Goal: Transaction & Acquisition: Purchase product/service

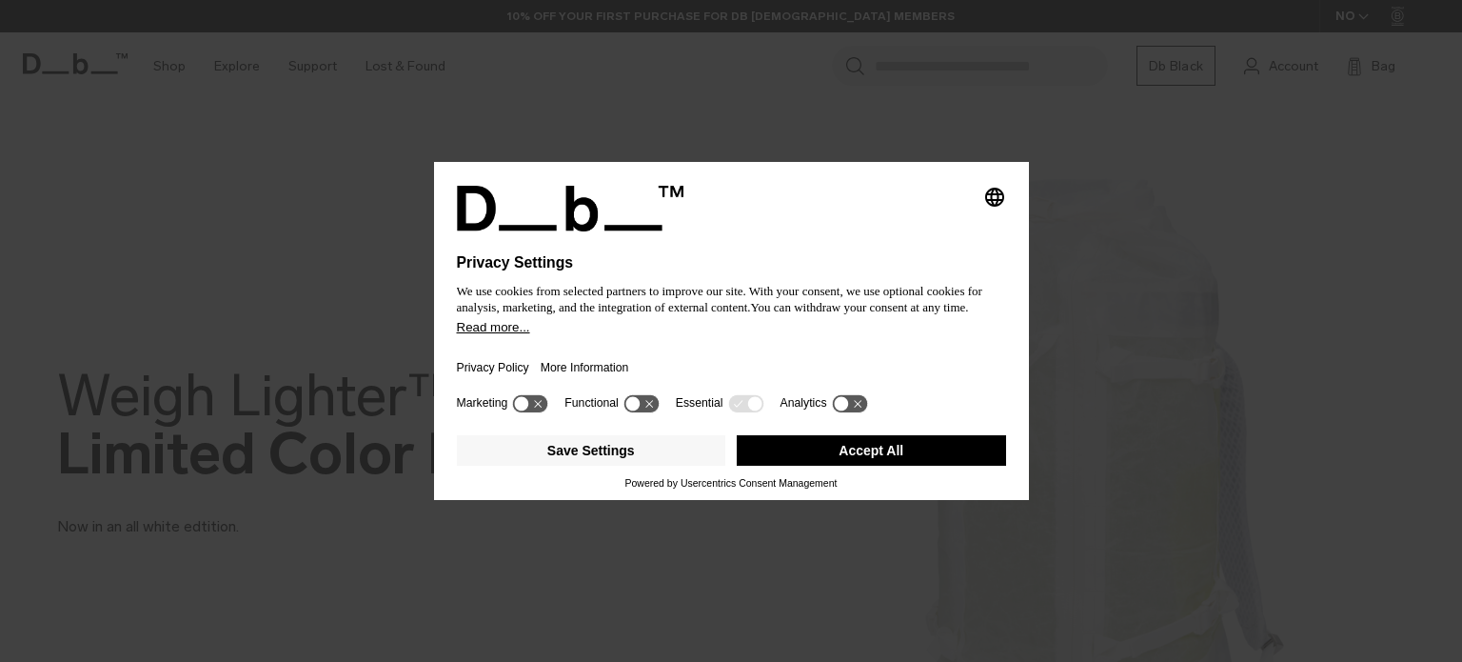
click at [849, 454] on button "Accept All" at bounding box center [871, 450] width 269 height 30
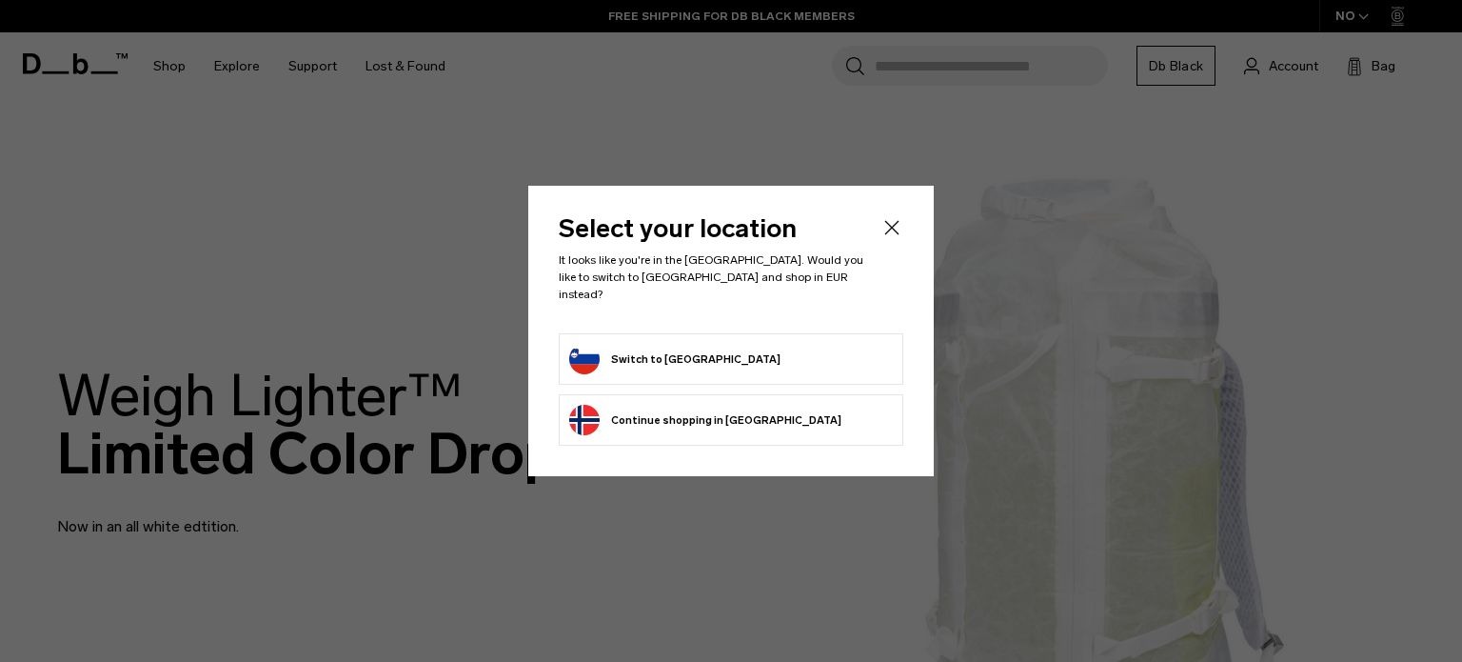
click at [717, 353] on form "Switch to Slovenia" at bounding box center [731, 359] width 324 height 30
click at [627, 359] on button "Switch to Slovenia" at bounding box center [674, 359] width 211 height 30
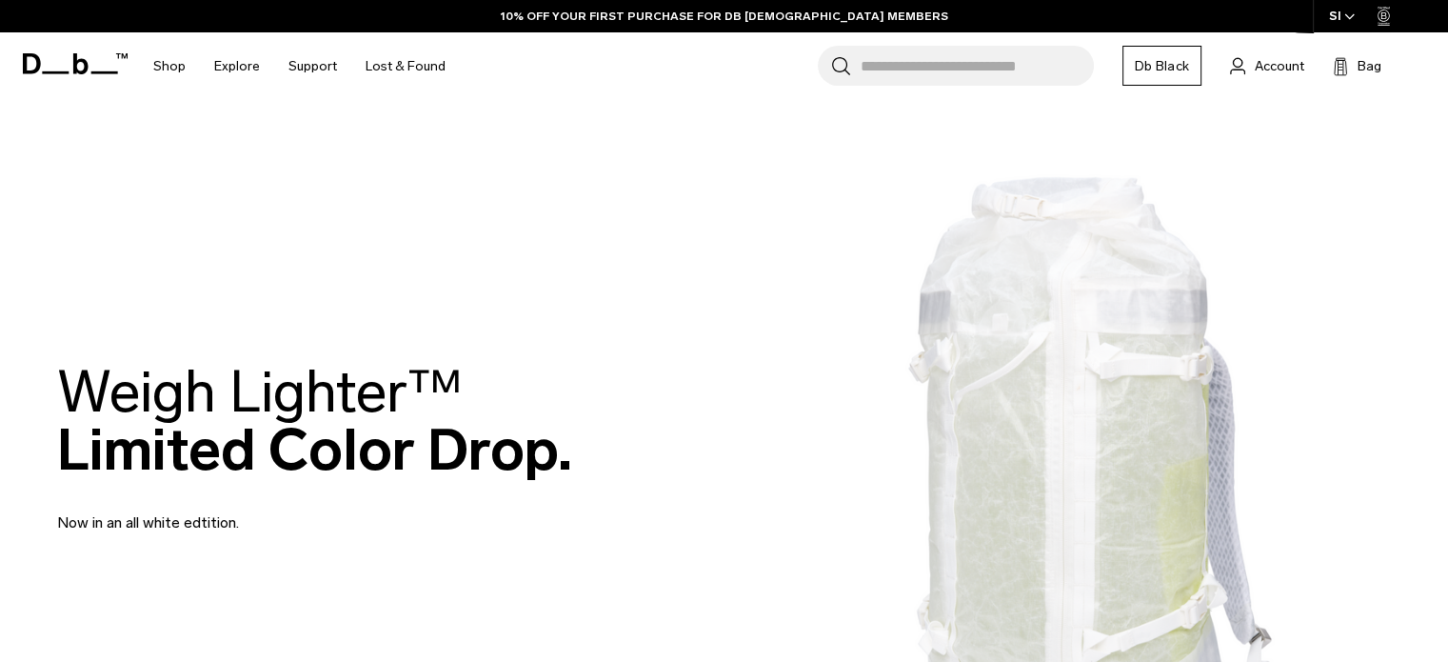
click at [875, 60] on input "Search for Bags, Luggage..." at bounding box center [977, 66] width 233 height 40
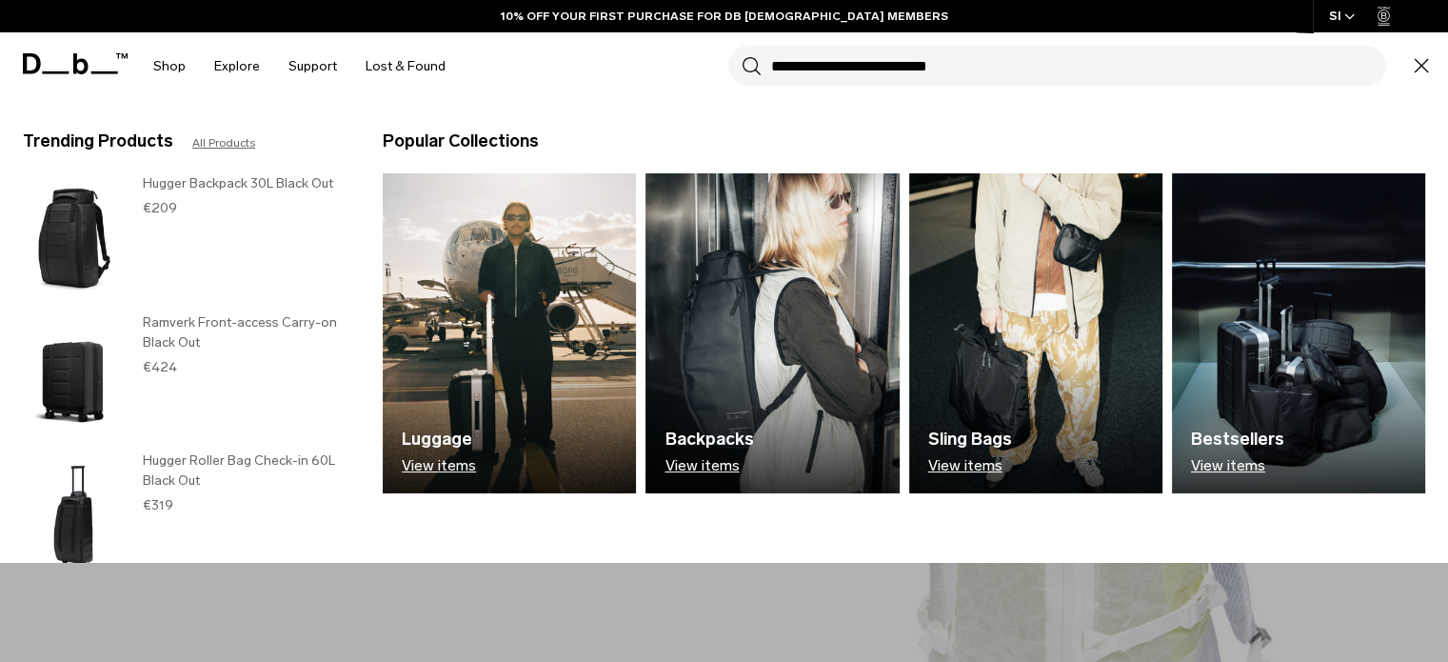
paste input "**********"
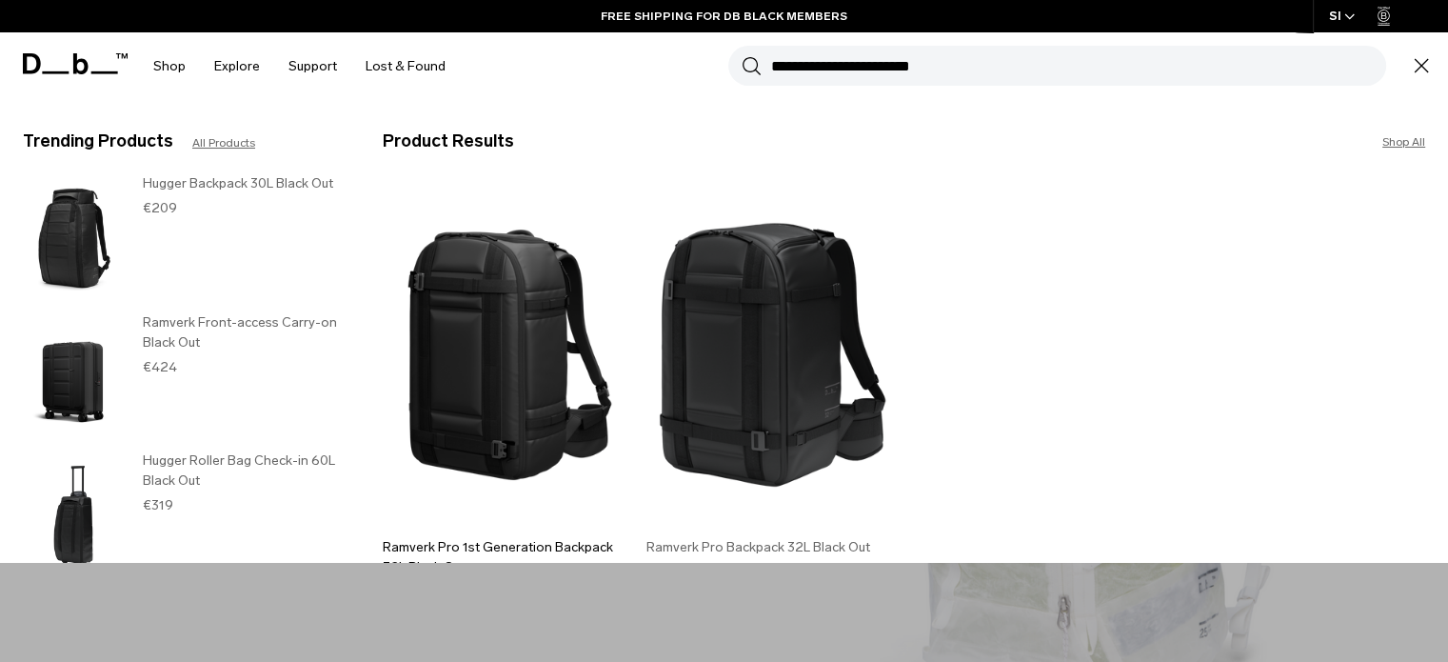
scroll to position [95, 0]
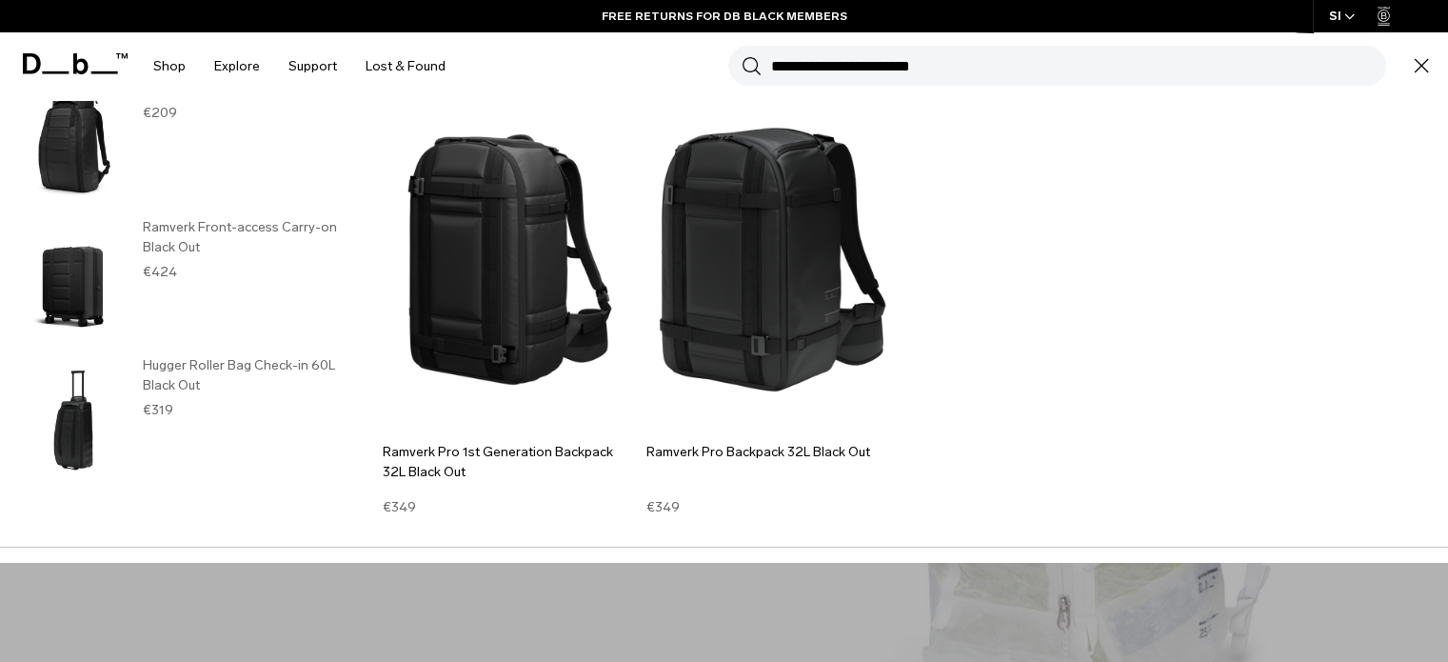
type input "**********"
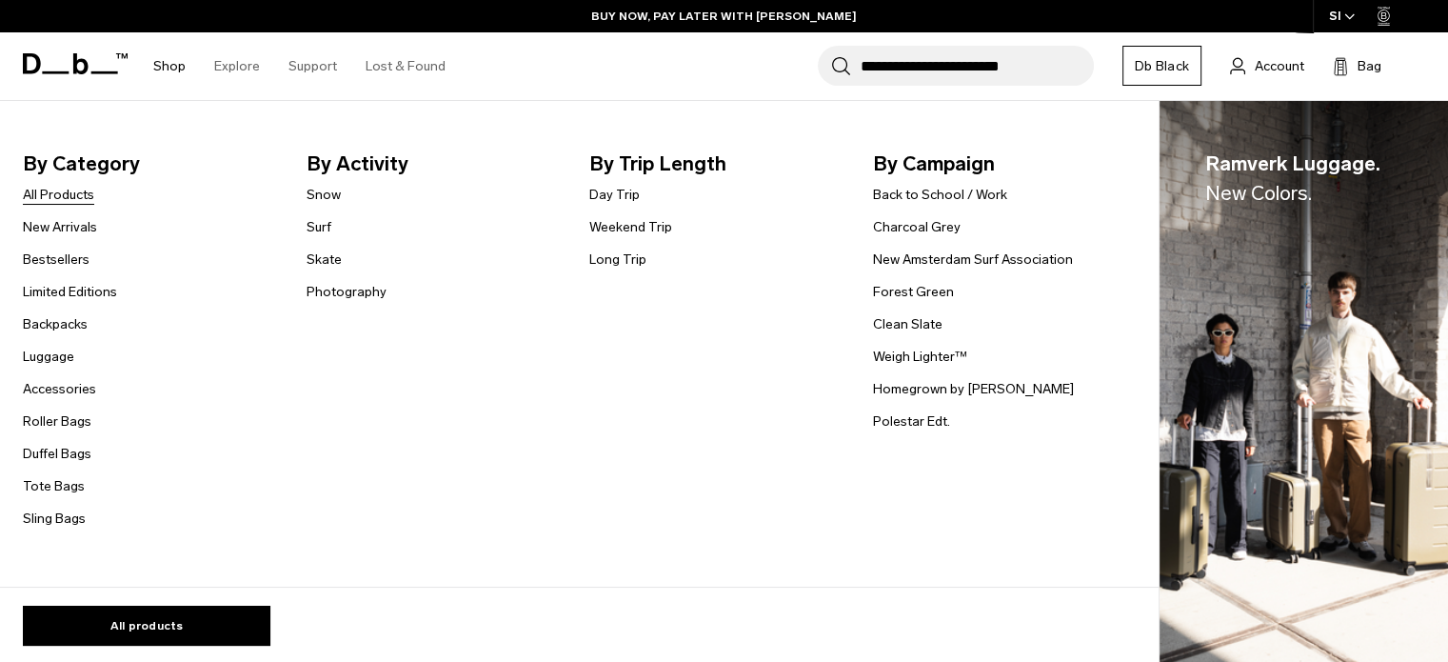
click at [74, 196] on link "All Products" at bounding box center [58, 195] width 71 height 20
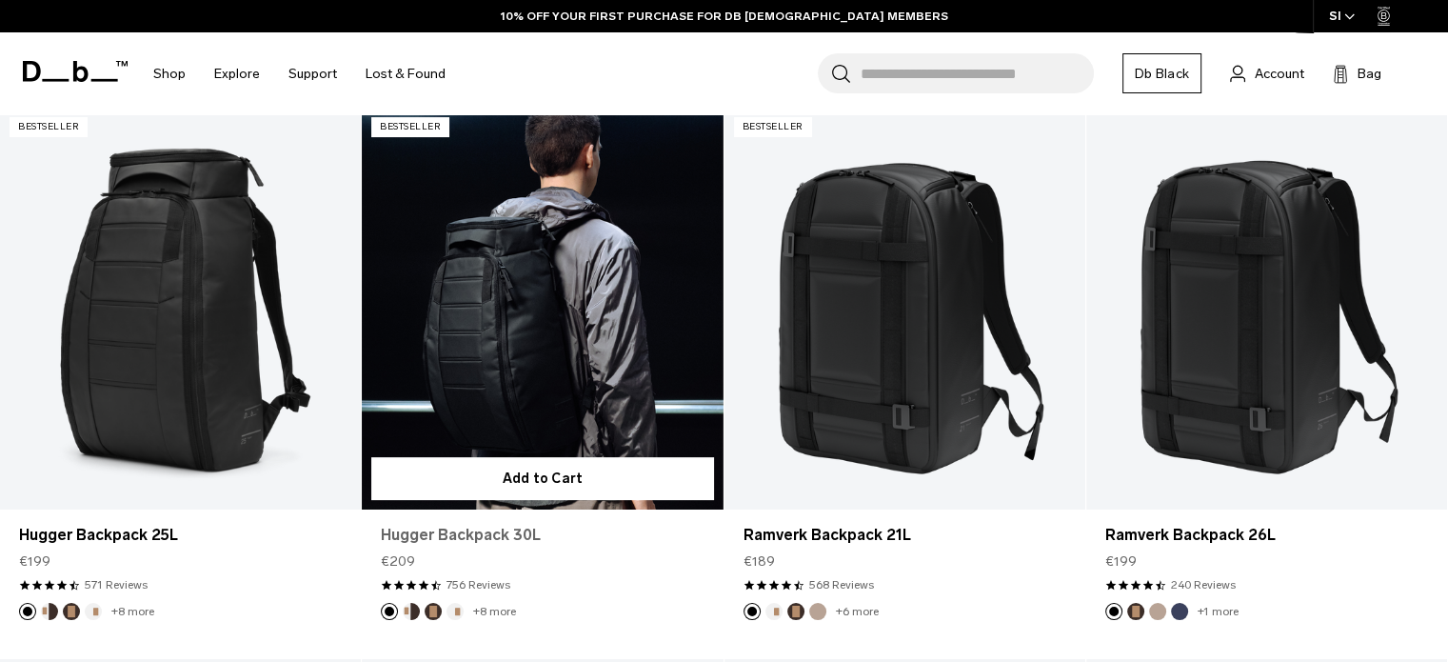
scroll to position [286, 0]
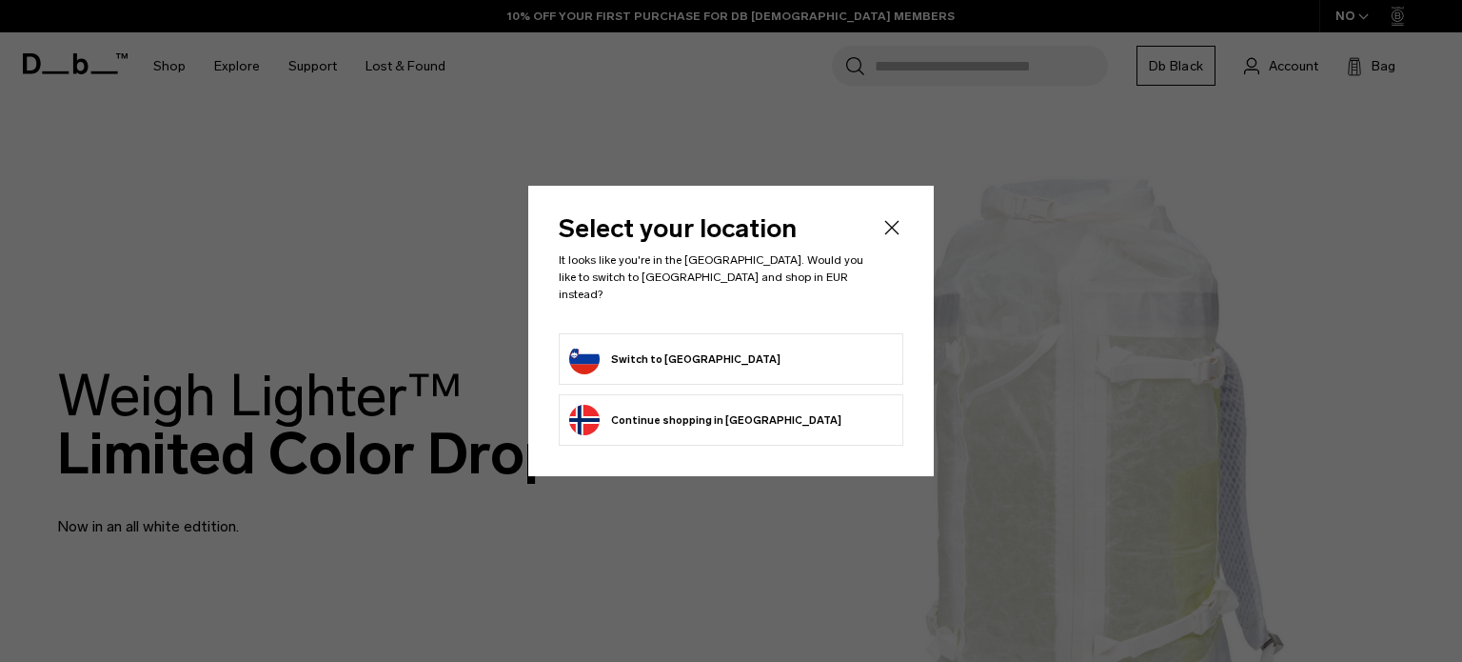
click at [892, 239] on icon "Close" at bounding box center [892, 227] width 23 height 23
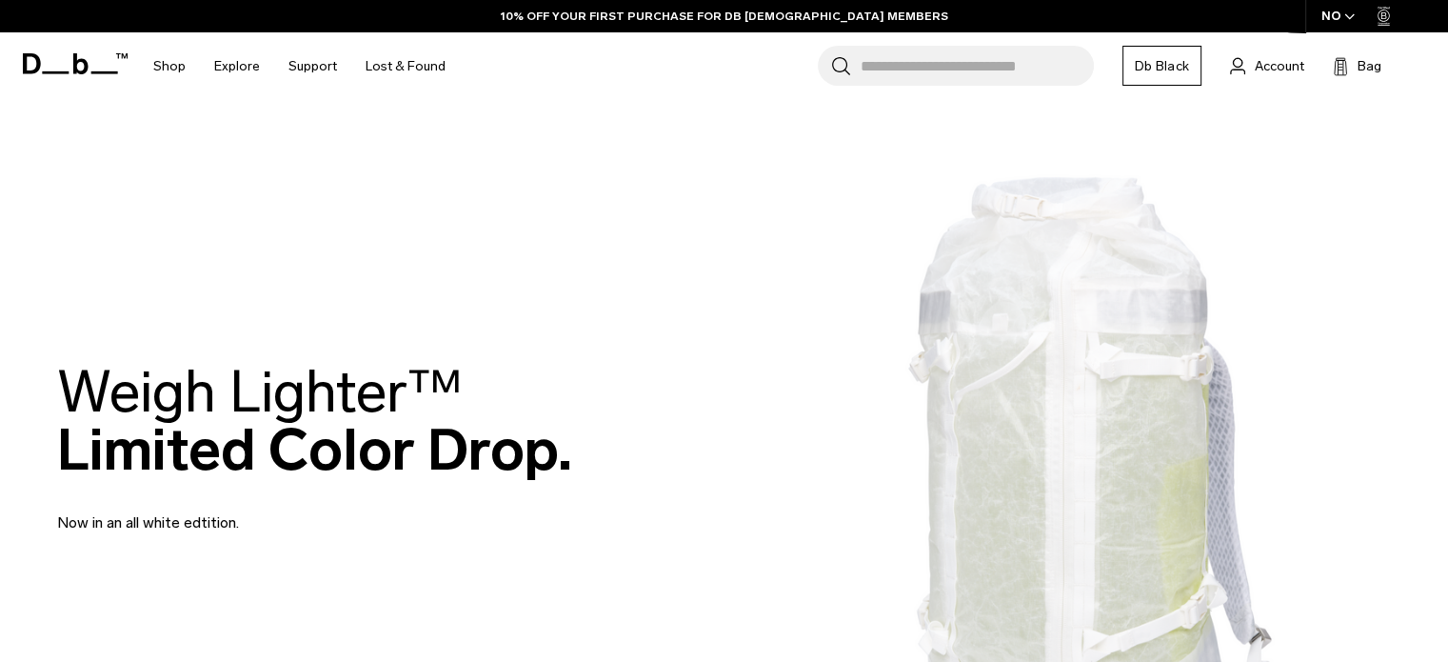
click at [887, 63] on input "Search for Bags, Luggage..." at bounding box center [977, 66] width 233 height 40
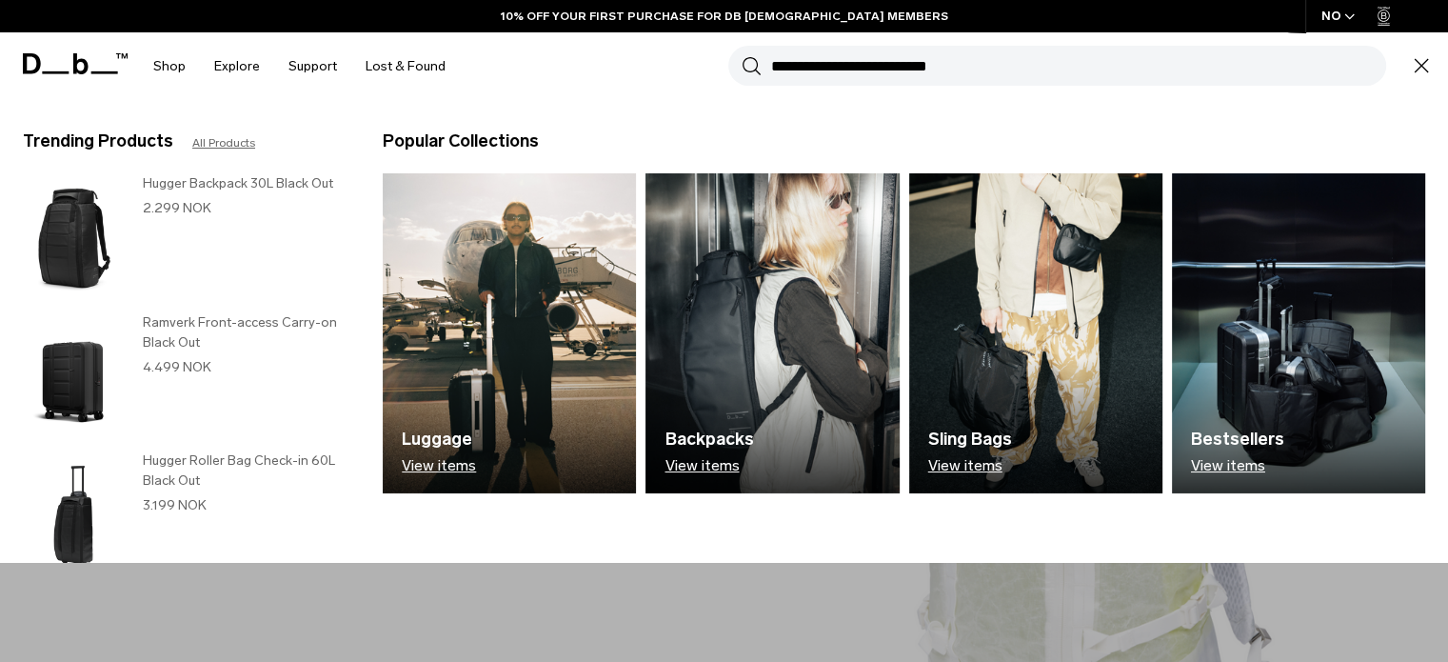
paste input "**********"
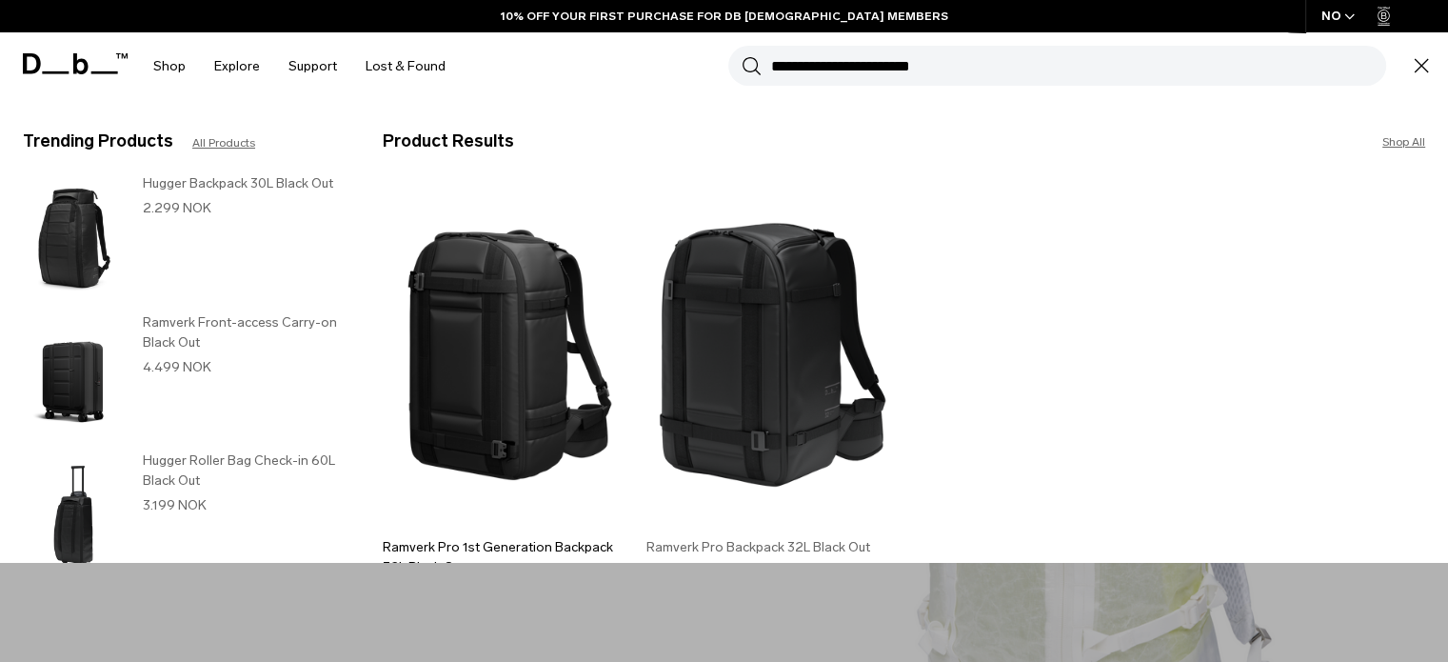
type input "**********"
click at [800, 317] on img at bounding box center [771, 355] width 253 height 342
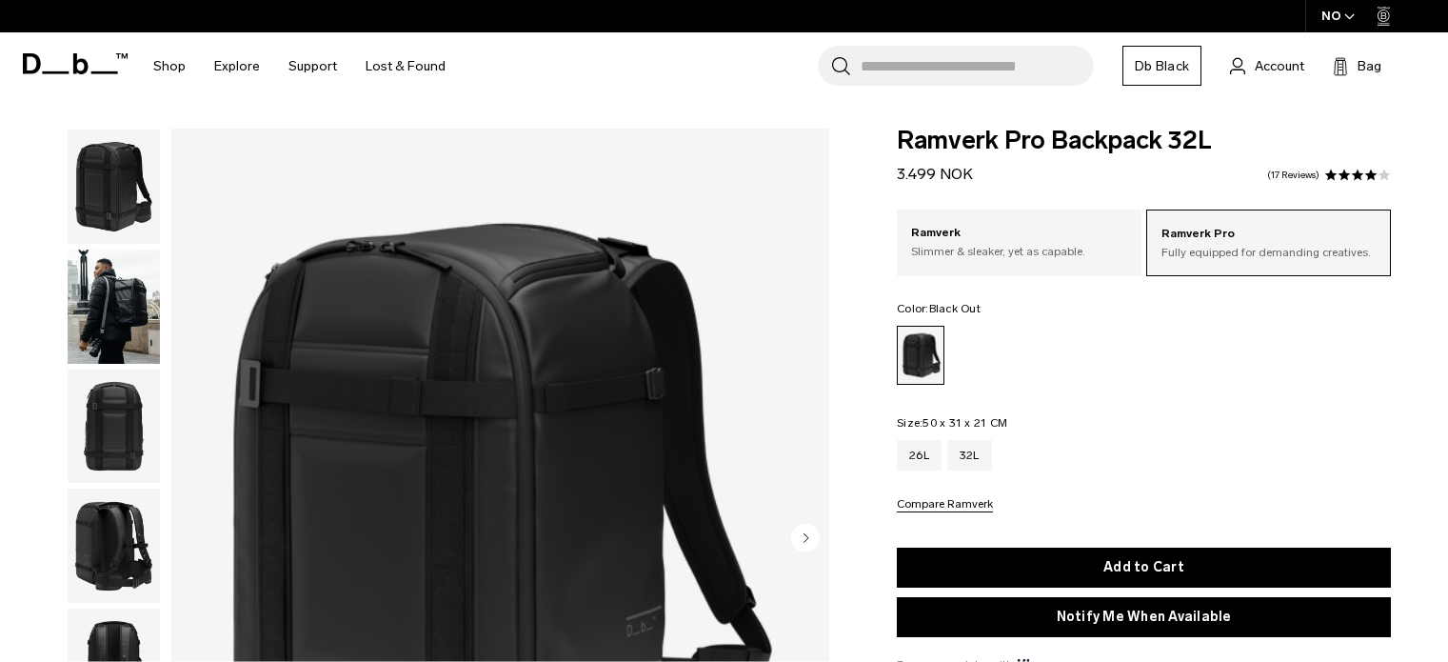
click at [129, 303] on img "button" at bounding box center [114, 306] width 92 height 114
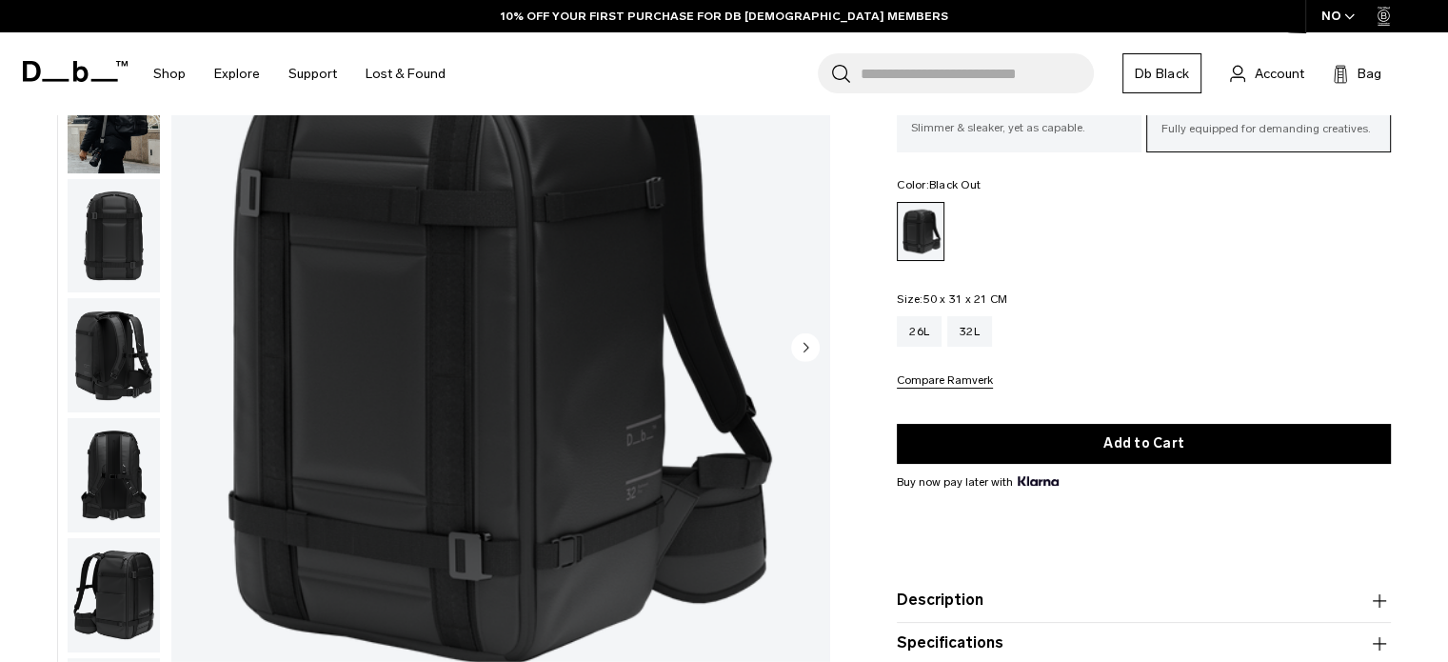
scroll to position [95, 0]
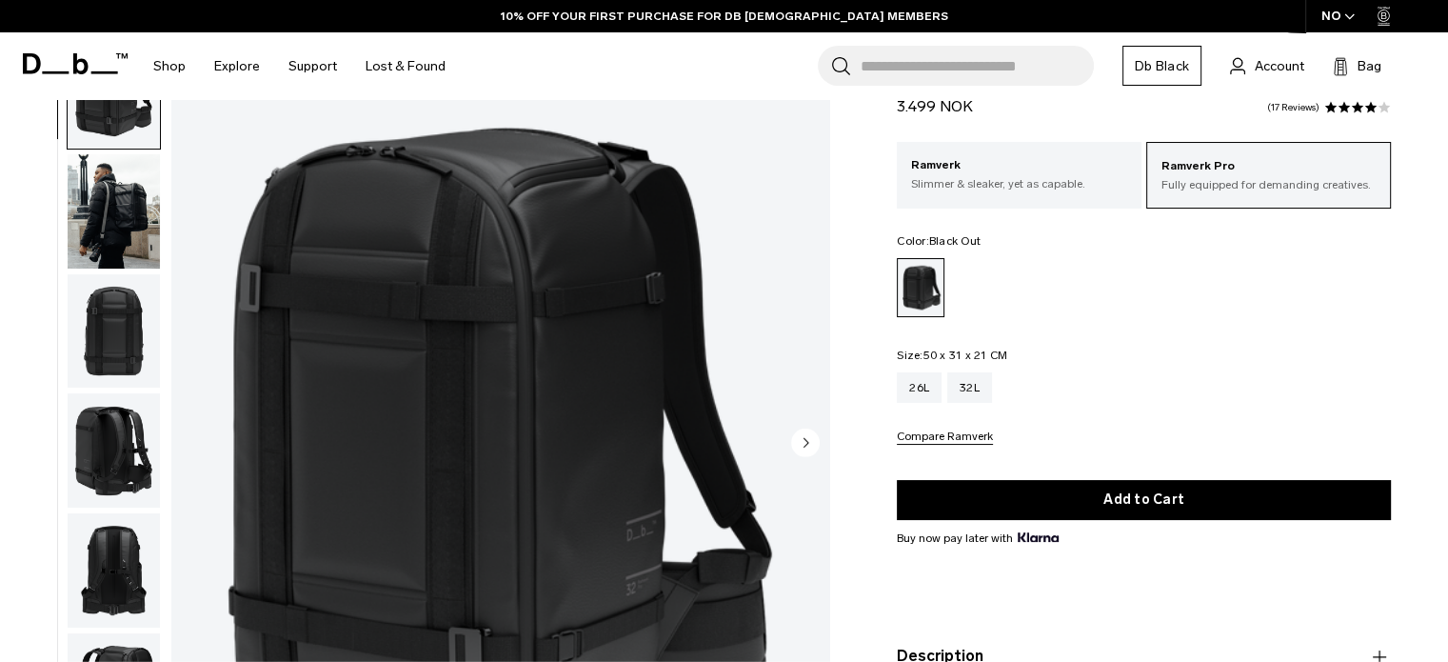
click at [129, 212] on img "button" at bounding box center [114, 211] width 92 height 114
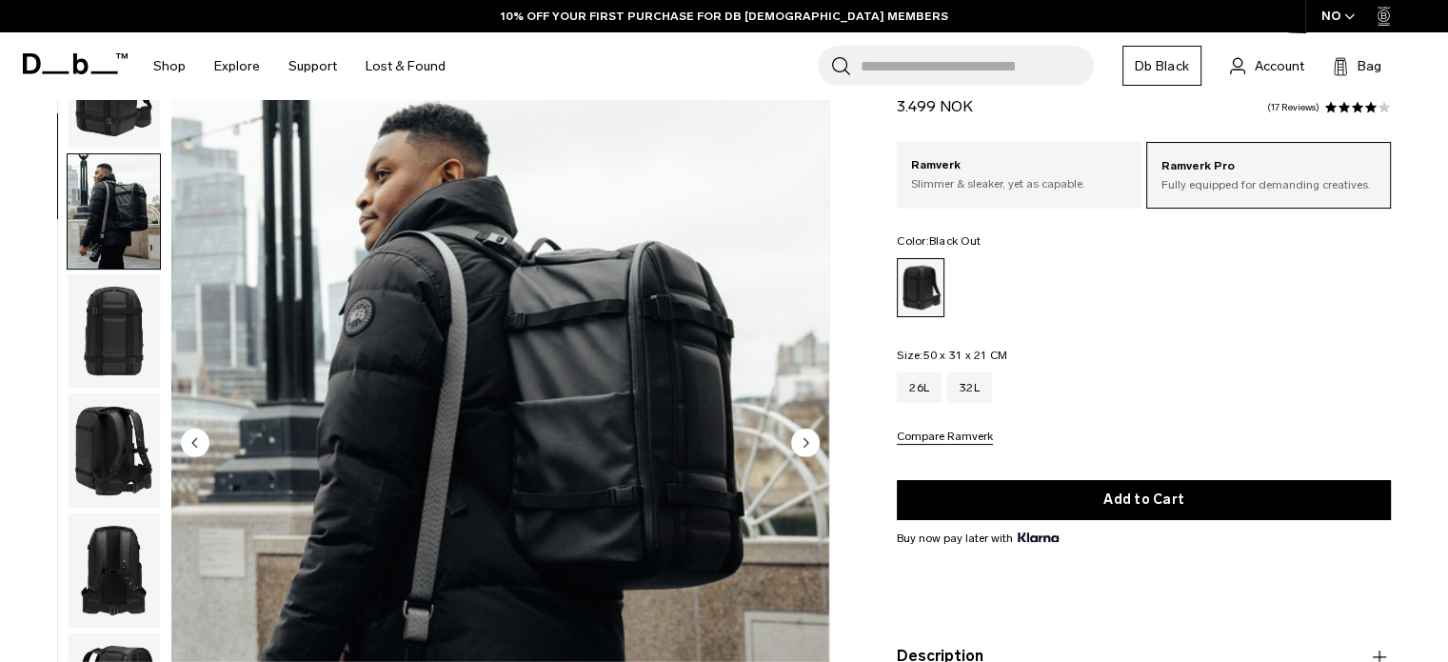
scroll to position [120, 0]
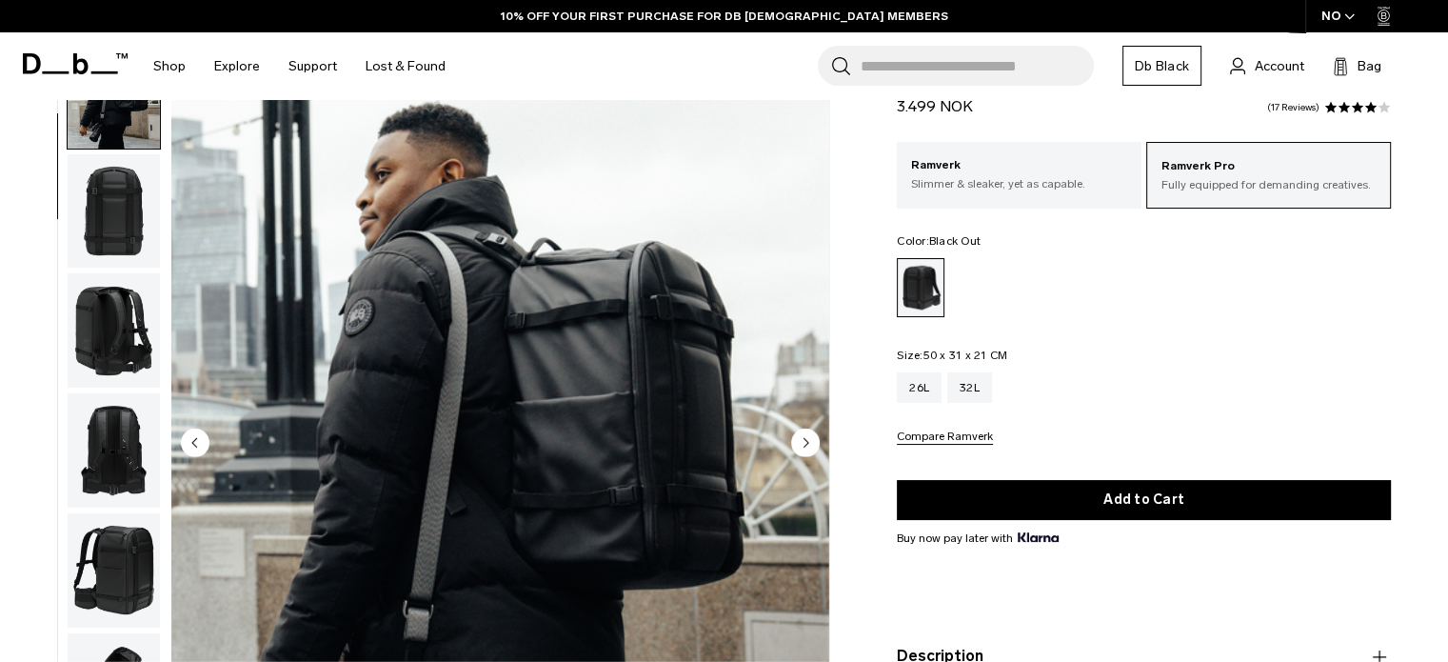
click at [807, 435] on circle "Next slide" at bounding box center [805, 441] width 29 height 29
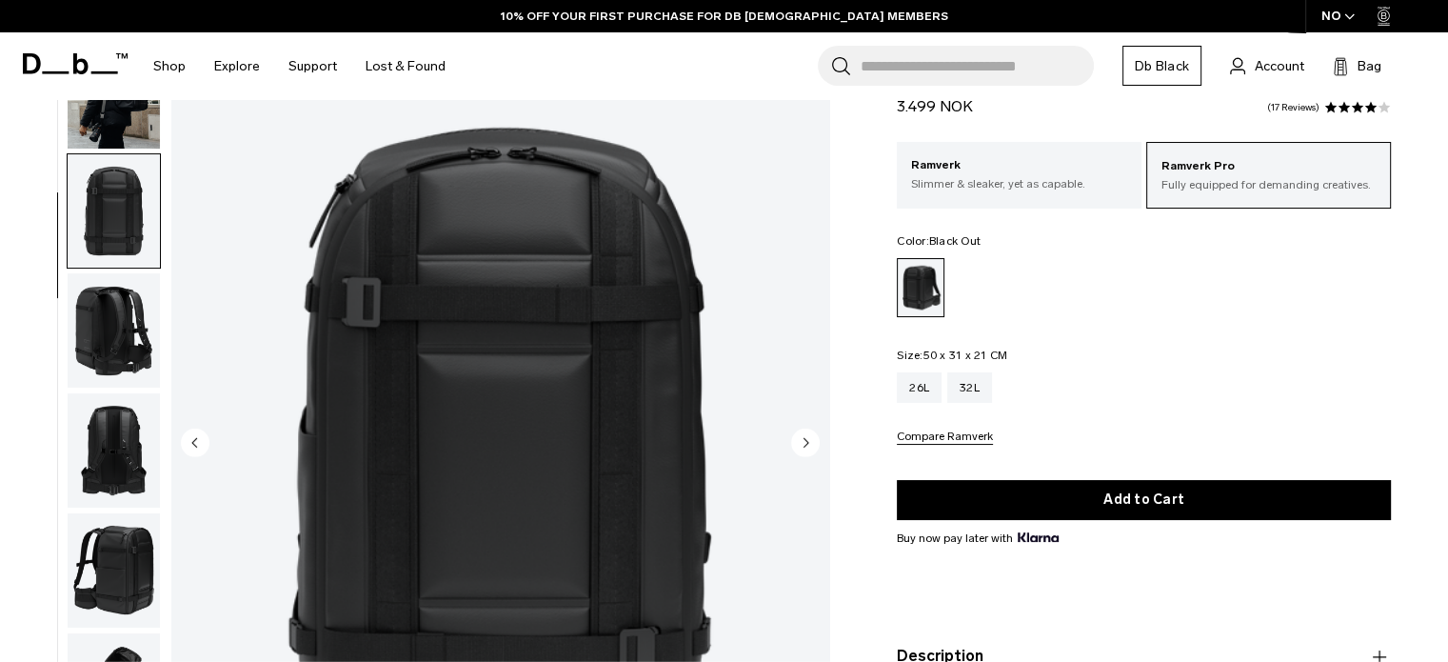
scroll to position [240, 0]
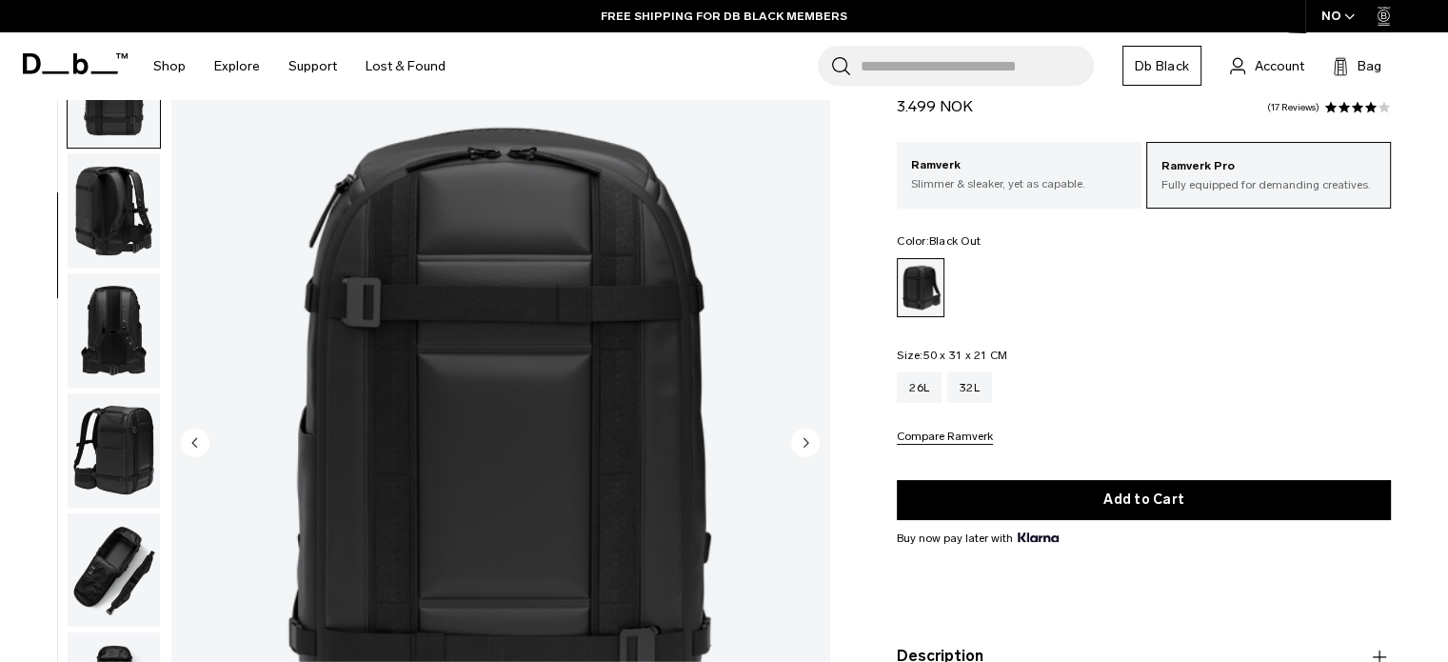
click at [809, 437] on circle "Next slide" at bounding box center [805, 441] width 29 height 29
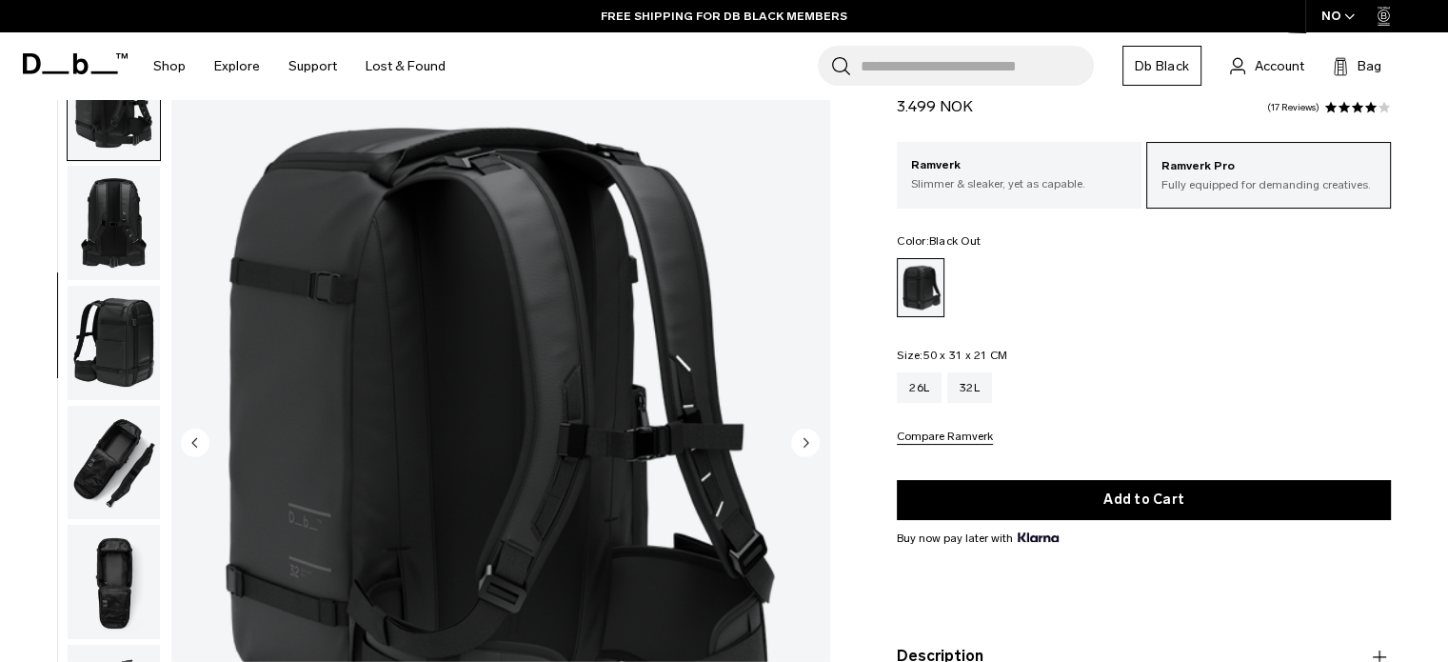
scroll to position [360, 0]
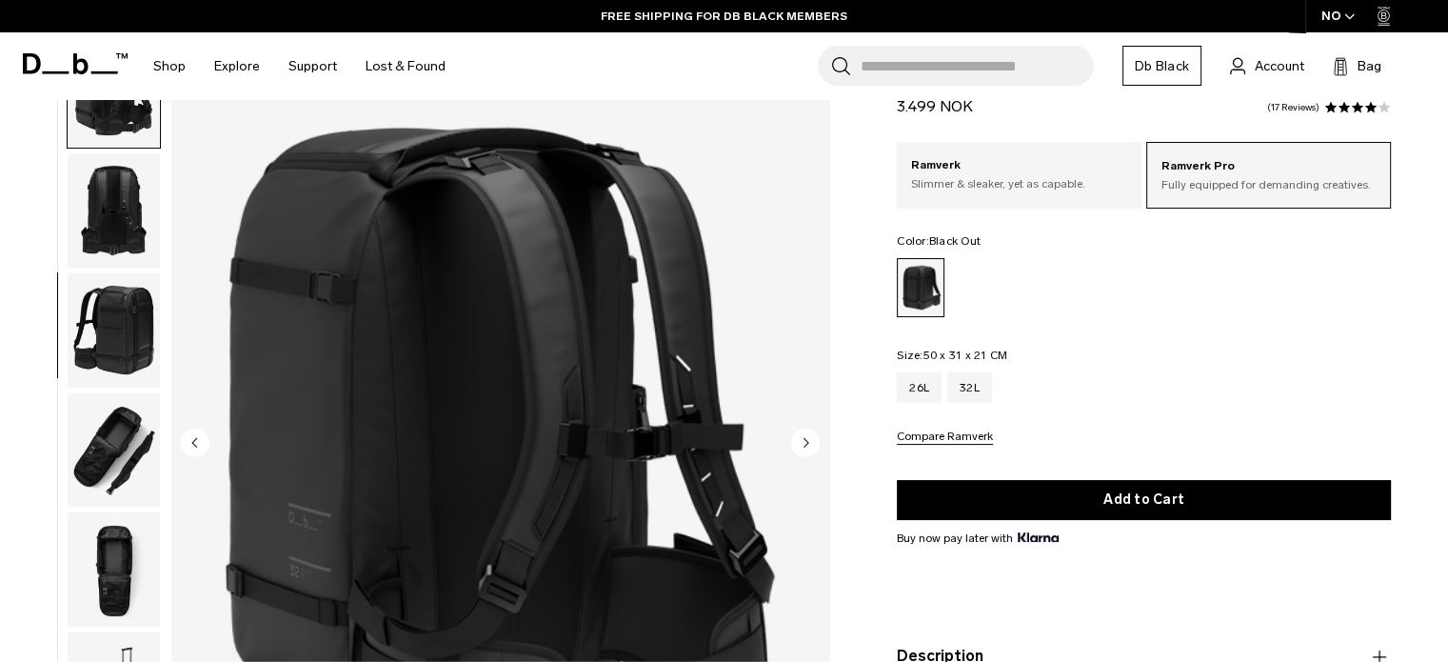
click at [809, 437] on circle "Next slide" at bounding box center [805, 441] width 29 height 29
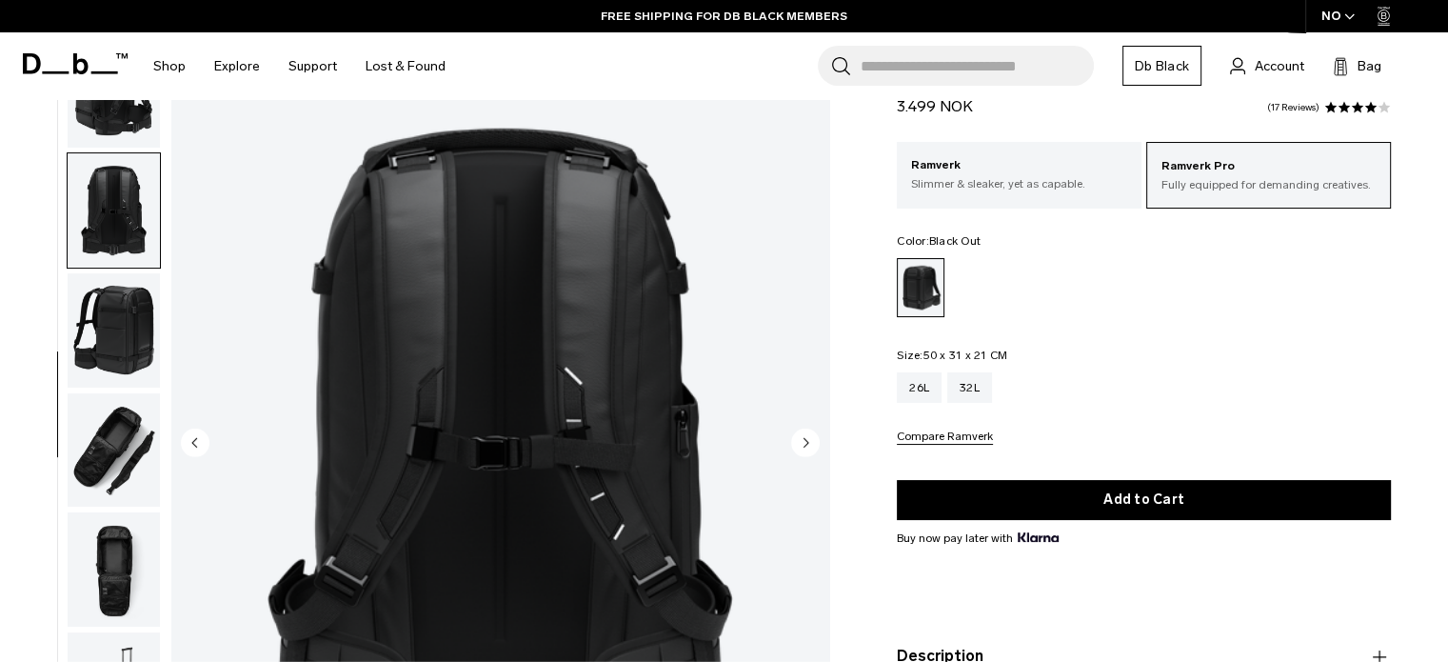
scroll to position [373, 0]
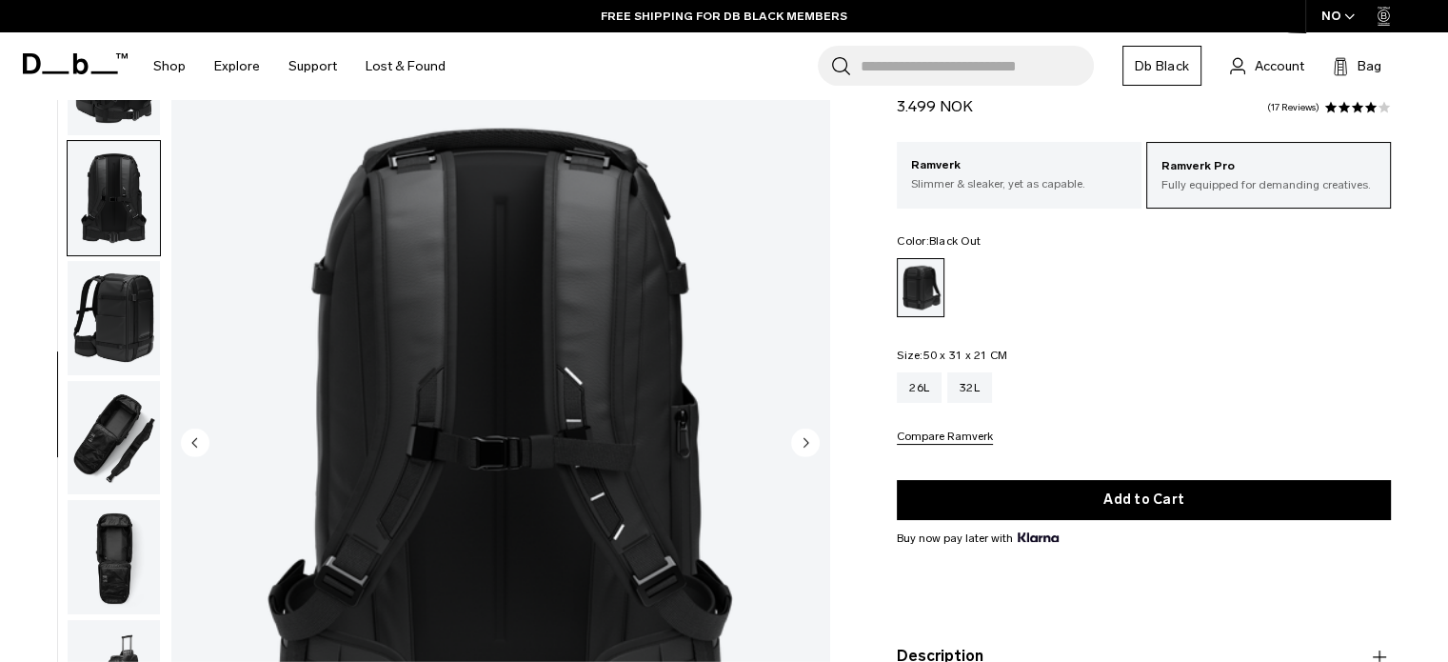
click at [809, 437] on circle "Next slide" at bounding box center [805, 441] width 29 height 29
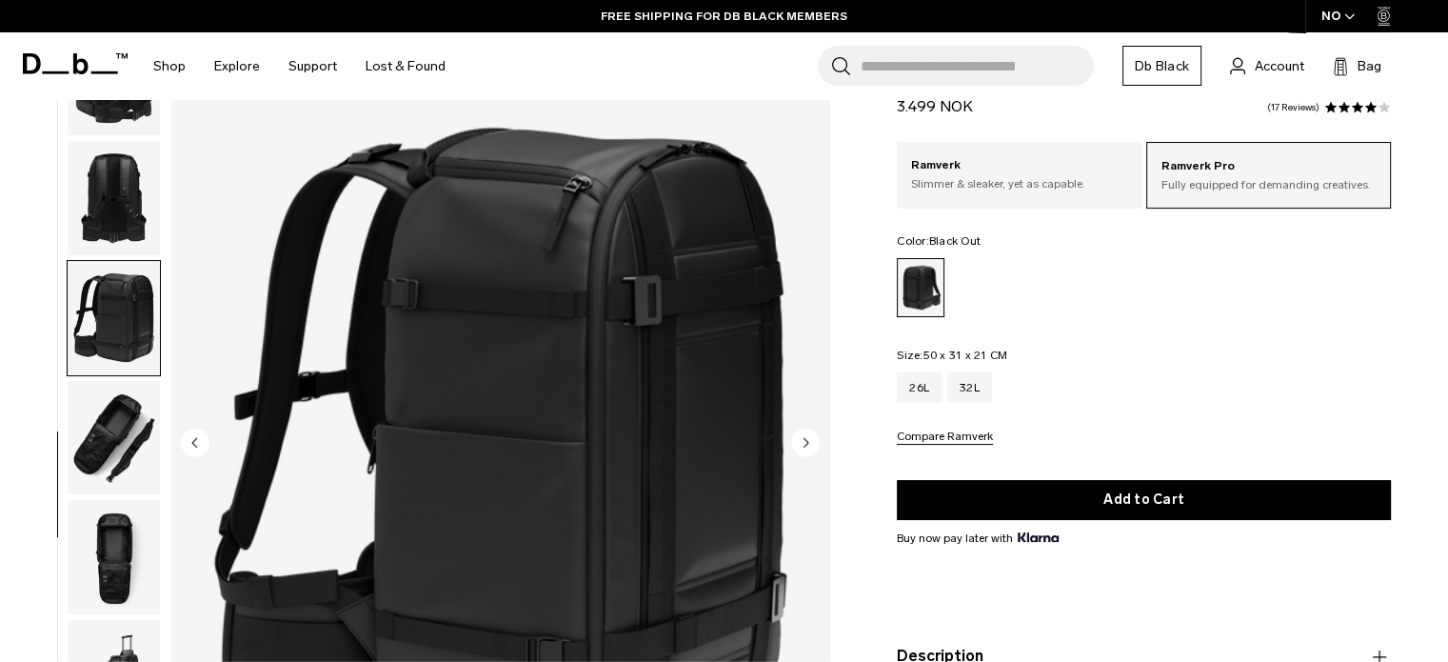
click at [809, 437] on circle "Next slide" at bounding box center [805, 441] width 29 height 29
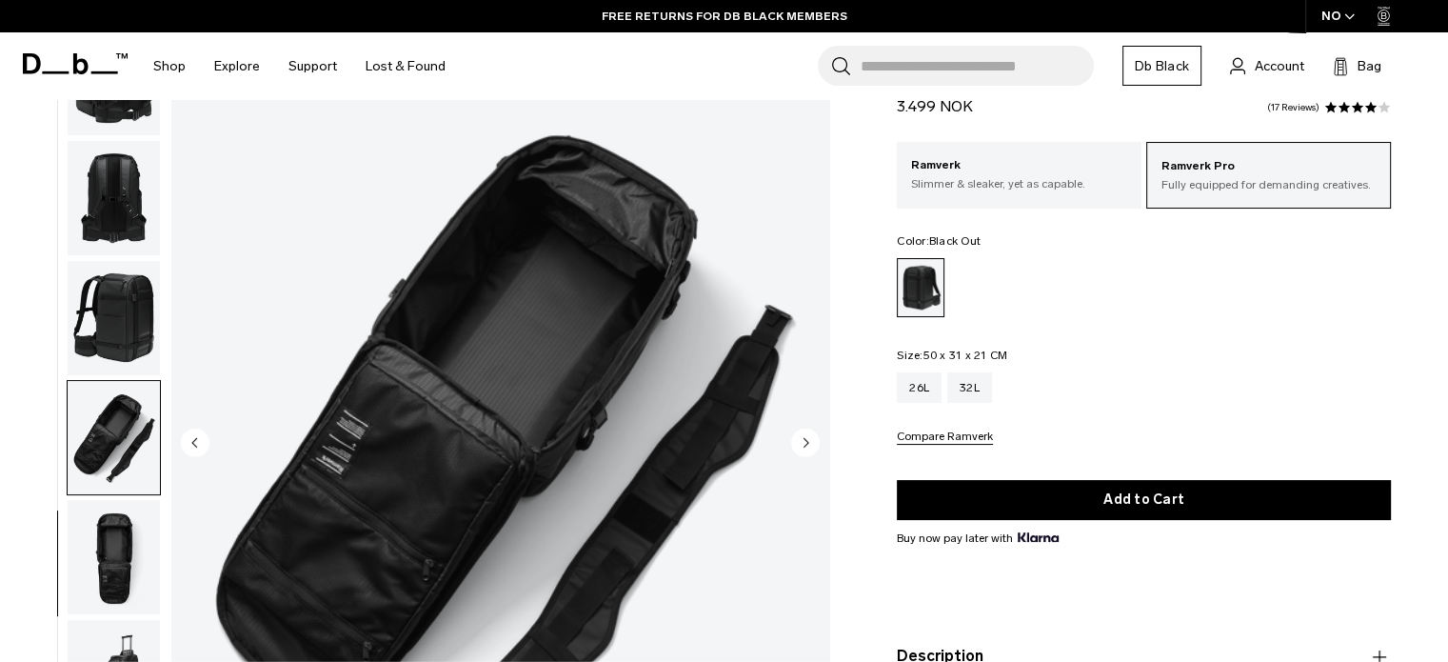
click at [809, 437] on circle "Next slide" at bounding box center [805, 441] width 29 height 29
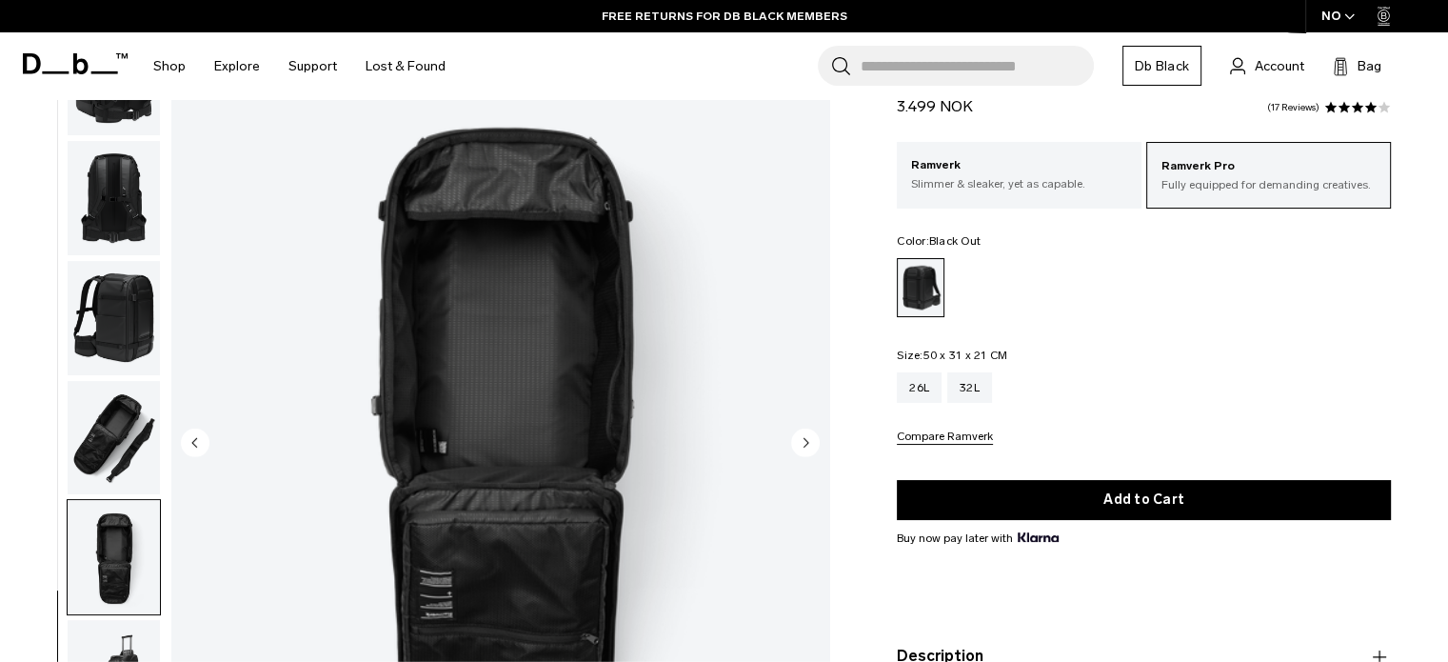
click at [809, 437] on circle "Next slide" at bounding box center [805, 441] width 29 height 29
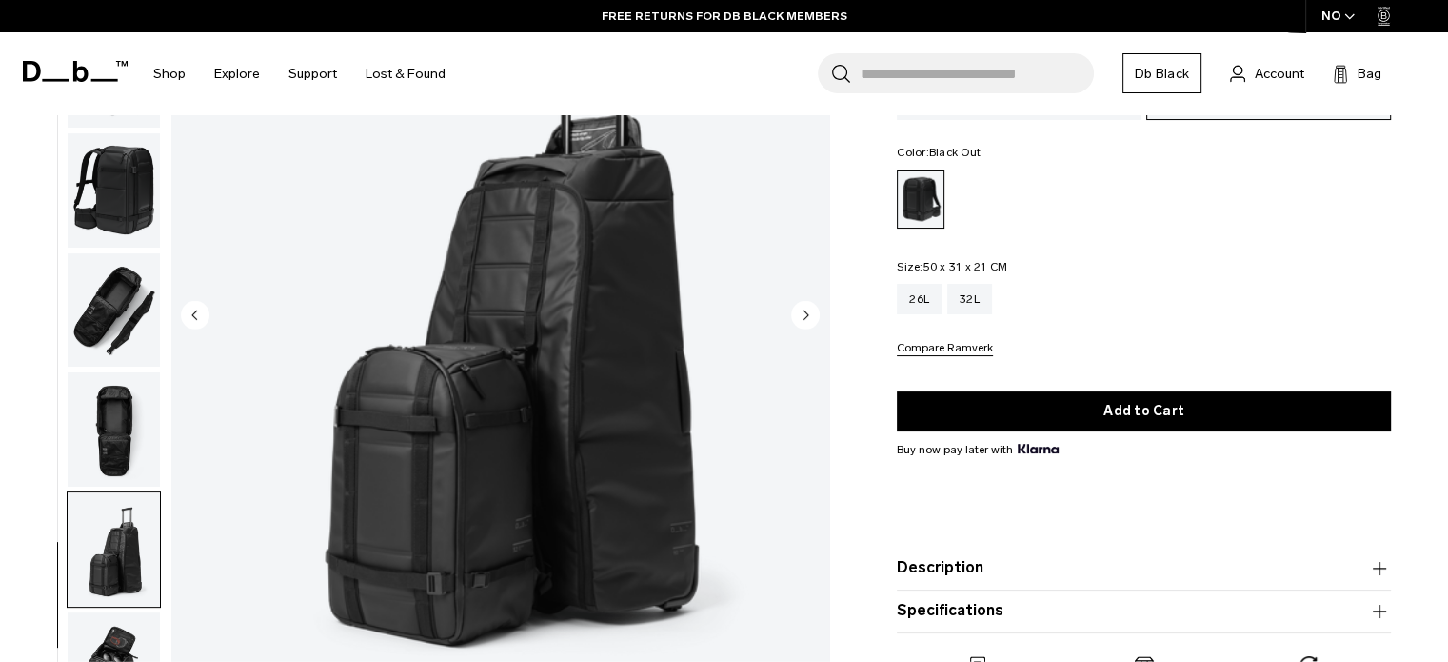
scroll to position [190, 0]
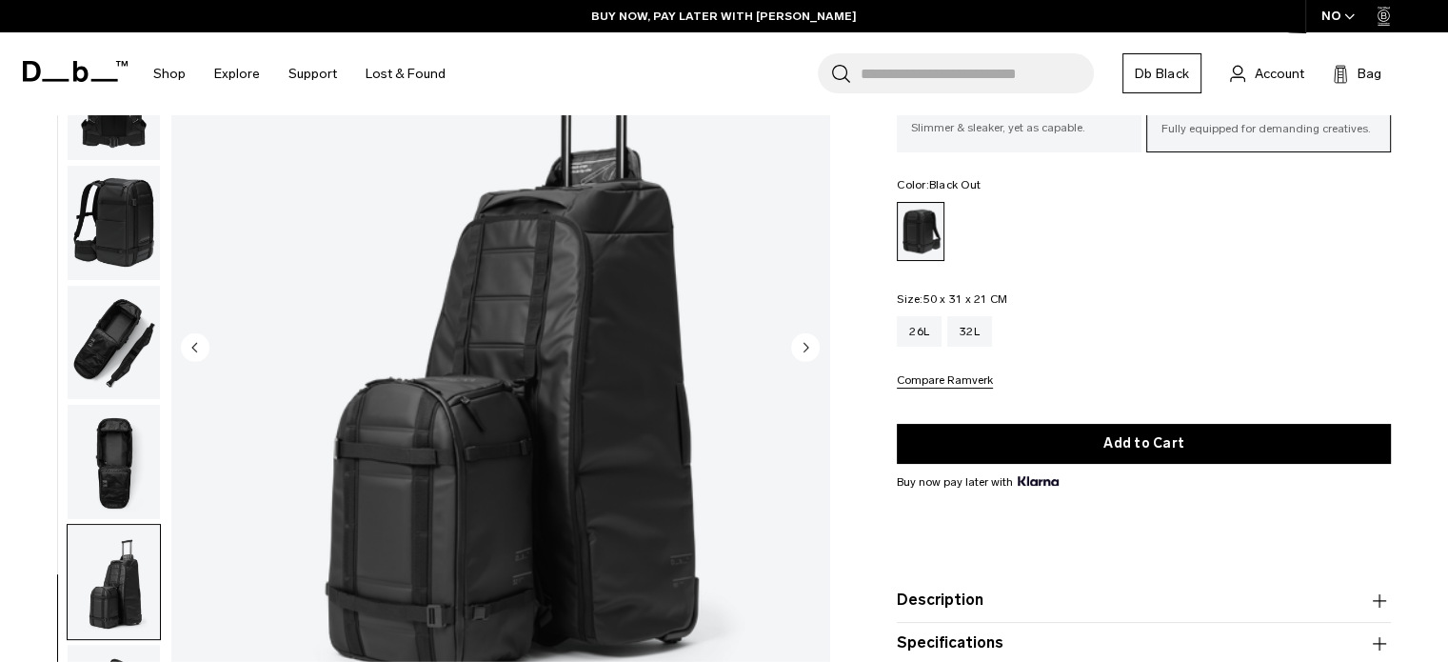
click at [800, 347] on circle "Next slide" at bounding box center [805, 346] width 29 height 29
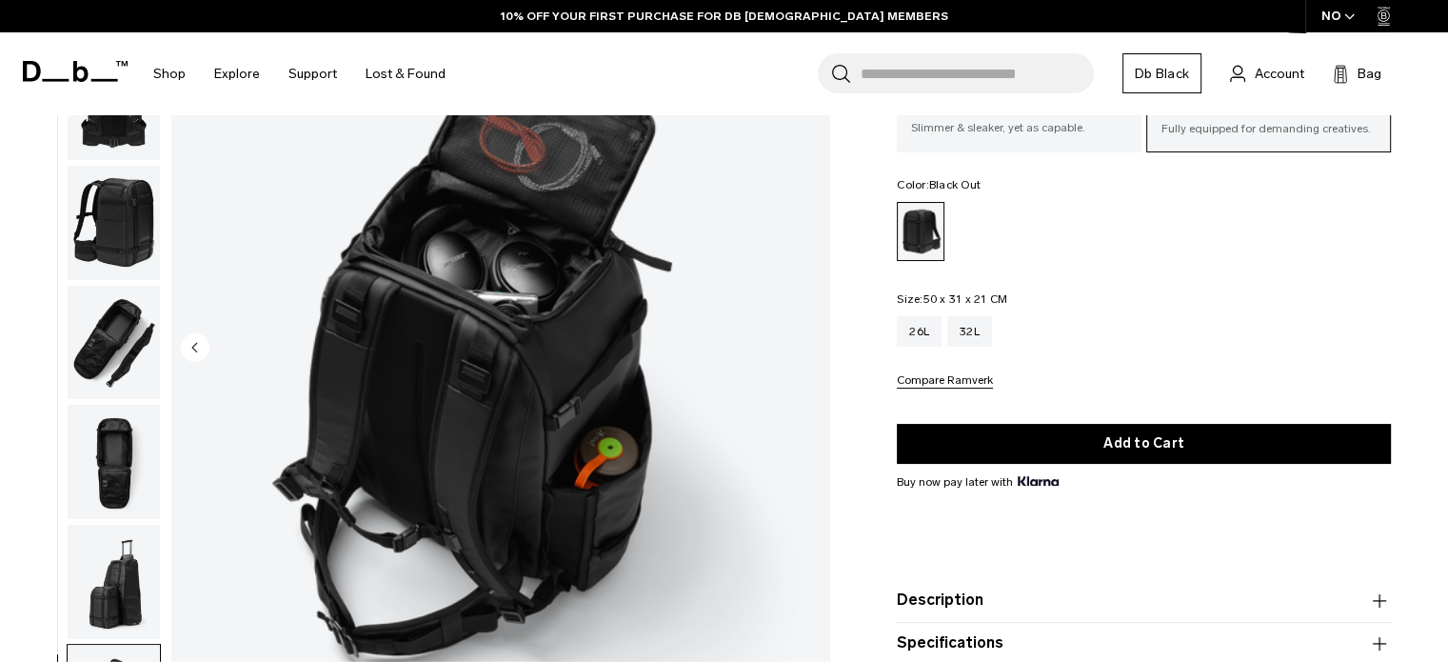
click at [803, 346] on img "10 / 10" at bounding box center [500, 349] width 658 height 822
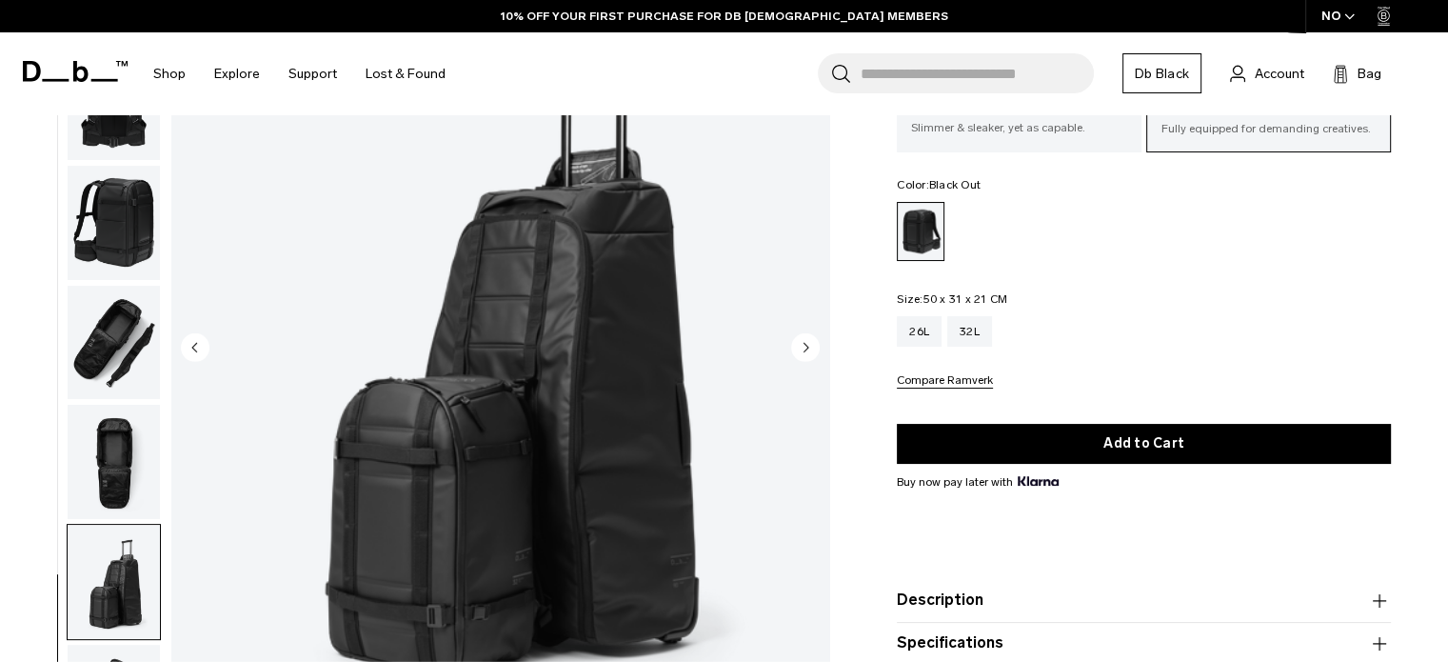
click at [803, 346] on circle "Next slide" at bounding box center [805, 346] width 29 height 29
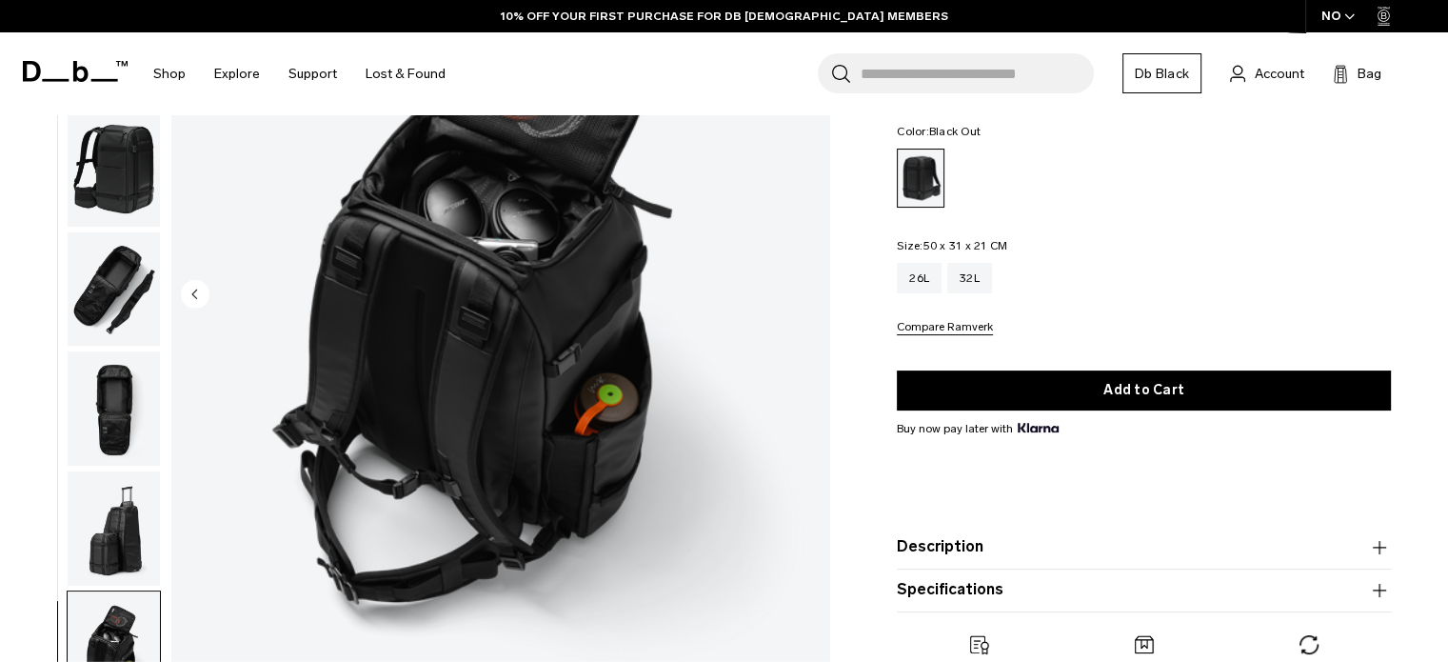
scroll to position [95, 0]
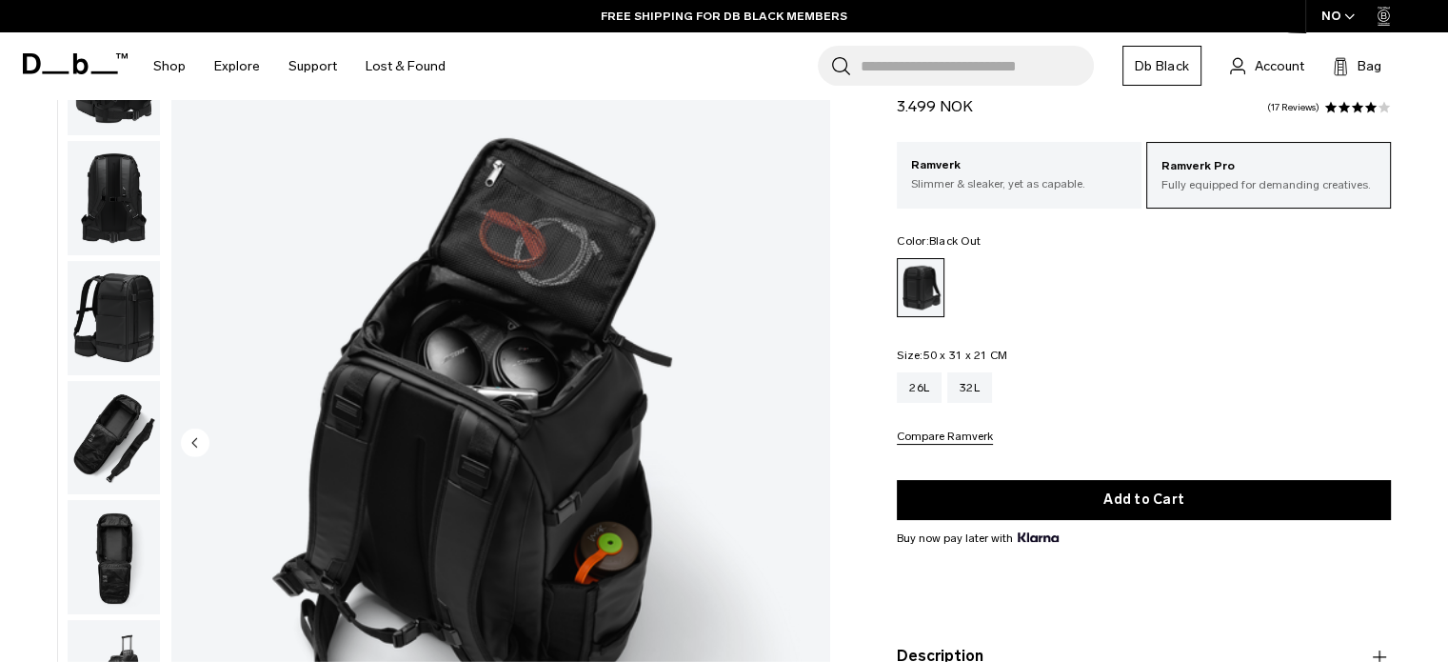
click at [194, 432] on circle "Previous slide" at bounding box center [195, 441] width 29 height 29
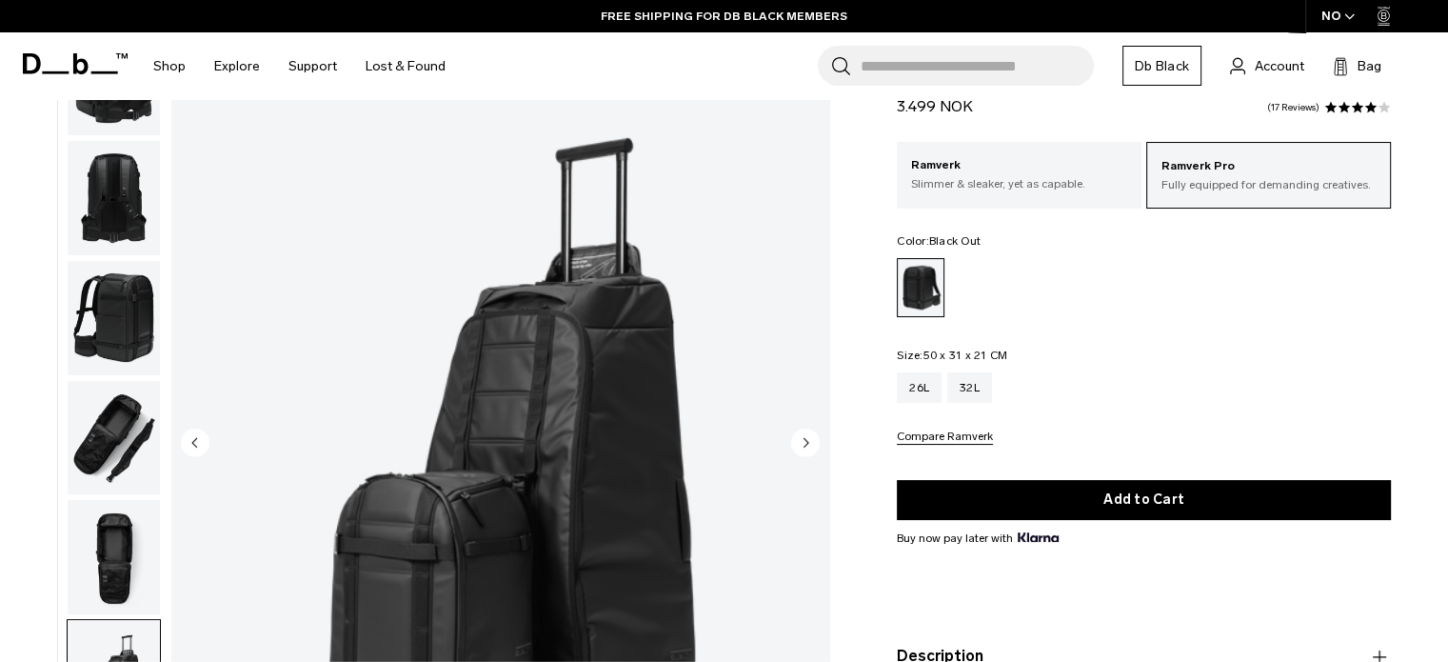
click at [196, 442] on icon "Previous slide" at bounding box center [194, 442] width 5 height 9
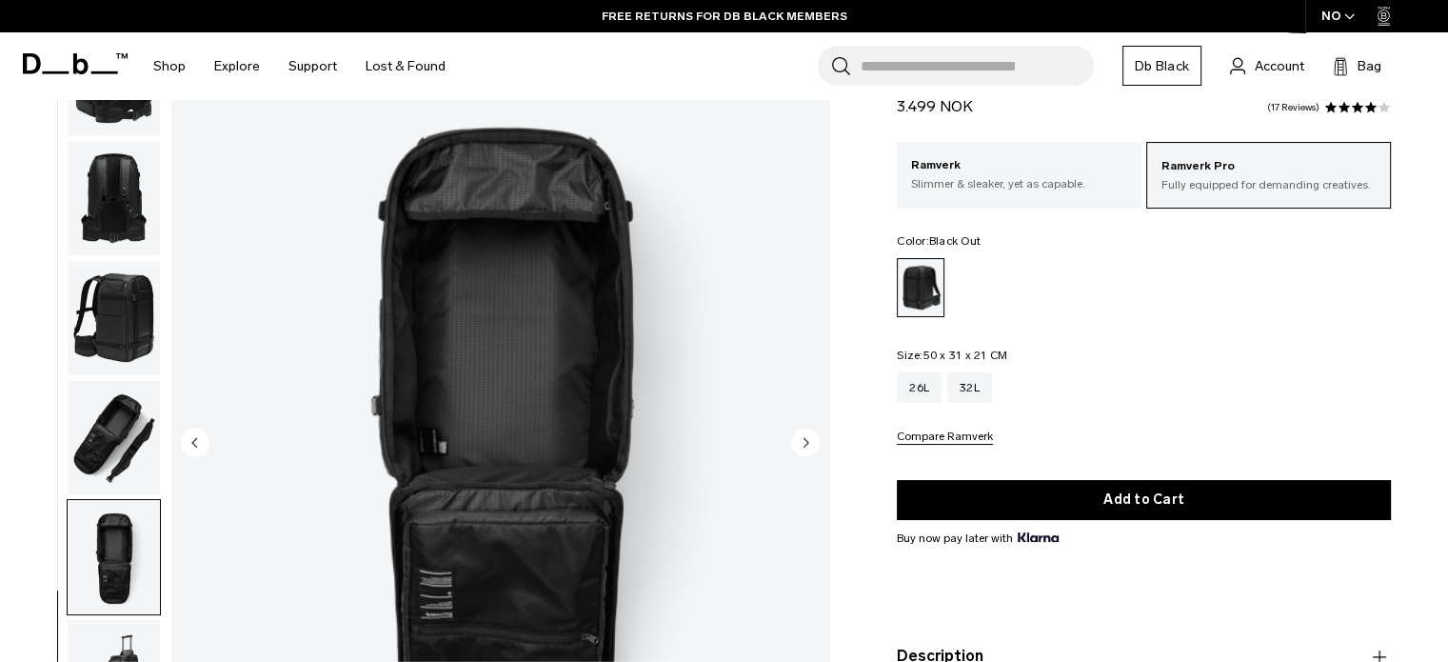
click at [196, 442] on icon "Previous slide" at bounding box center [194, 442] width 5 height 9
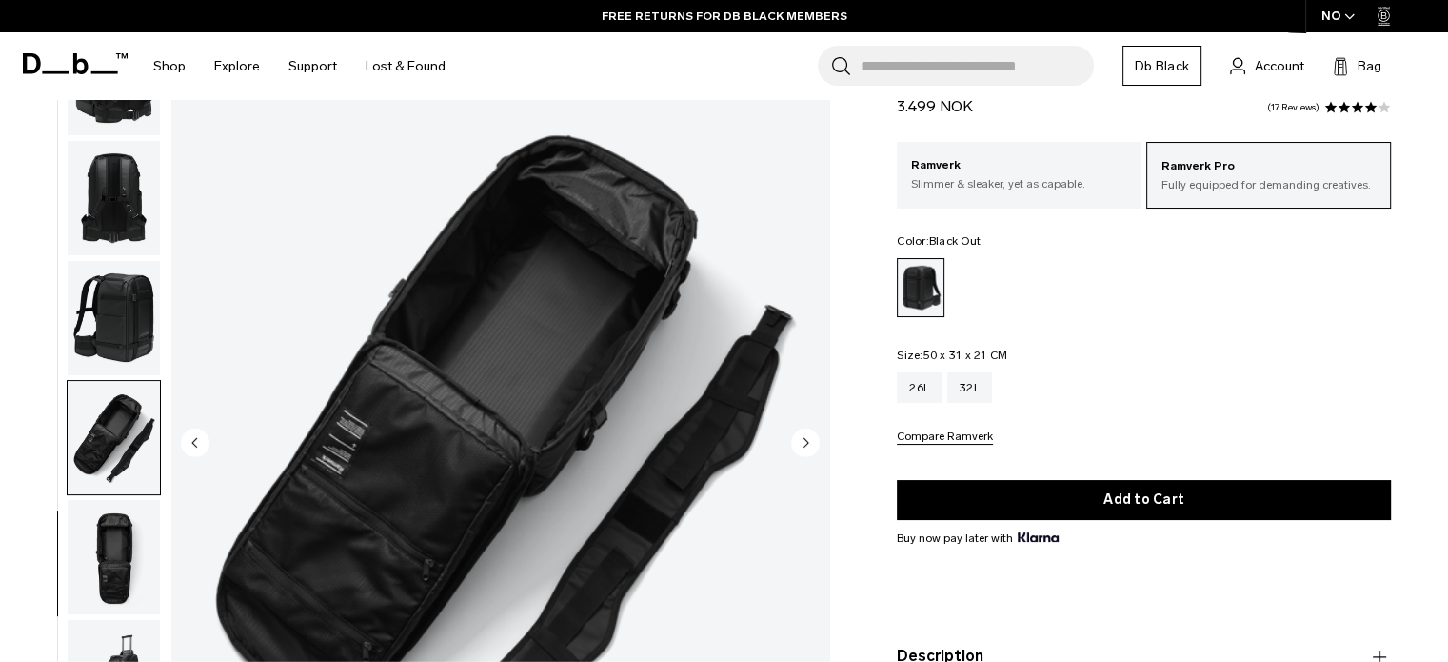
click at [196, 442] on icon "Previous slide" at bounding box center [194, 442] width 5 height 9
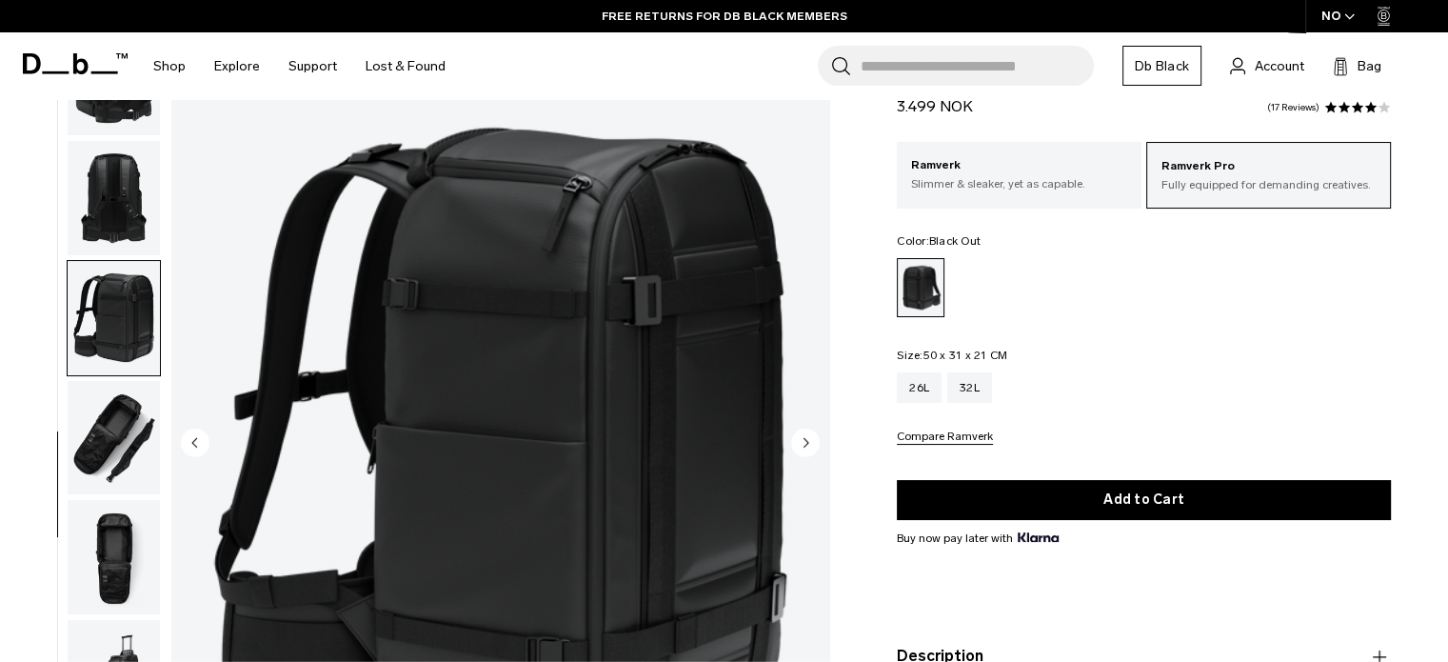
click at [196, 442] on icon "Previous slide" at bounding box center [194, 442] width 5 height 9
